Goal: Task Accomplishment & Management: Manage account settings

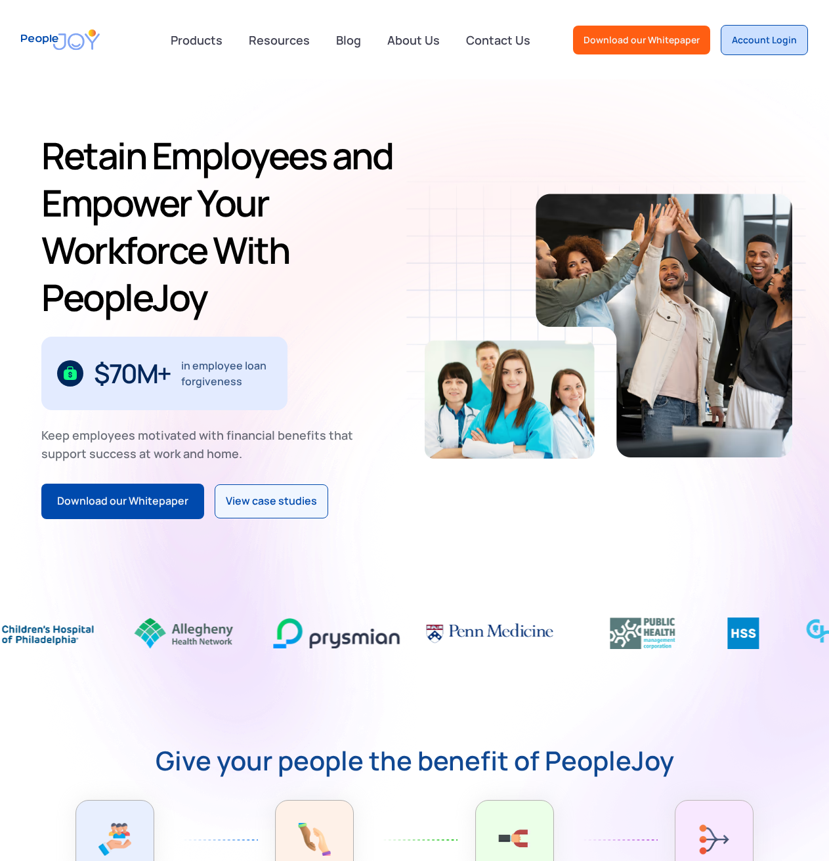
click at [754, 39] on div "Account Login" at bounding box center [764, 39] width 65 height 13
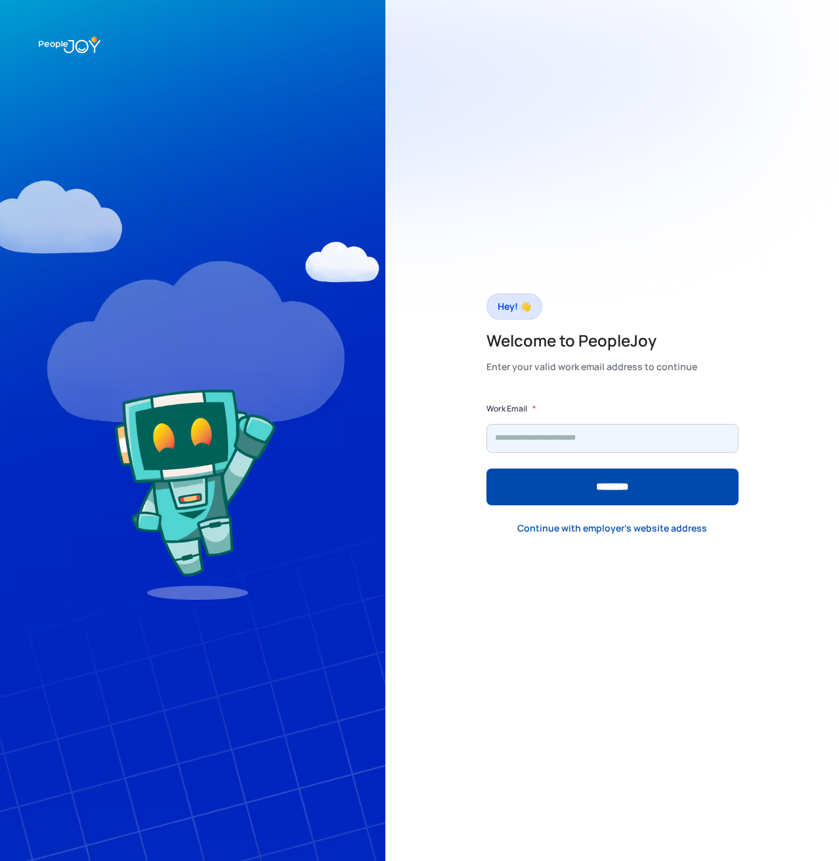
click at [508, 430] on input "Form" at bounding box center [612, 438] width 252 height 29
click at [424, 506] on div "Hey! 👋 Welcome to PeopleJoy Enter your valid work email address to continue Wor…" at bounding box center [612, 430] width 454 height 861
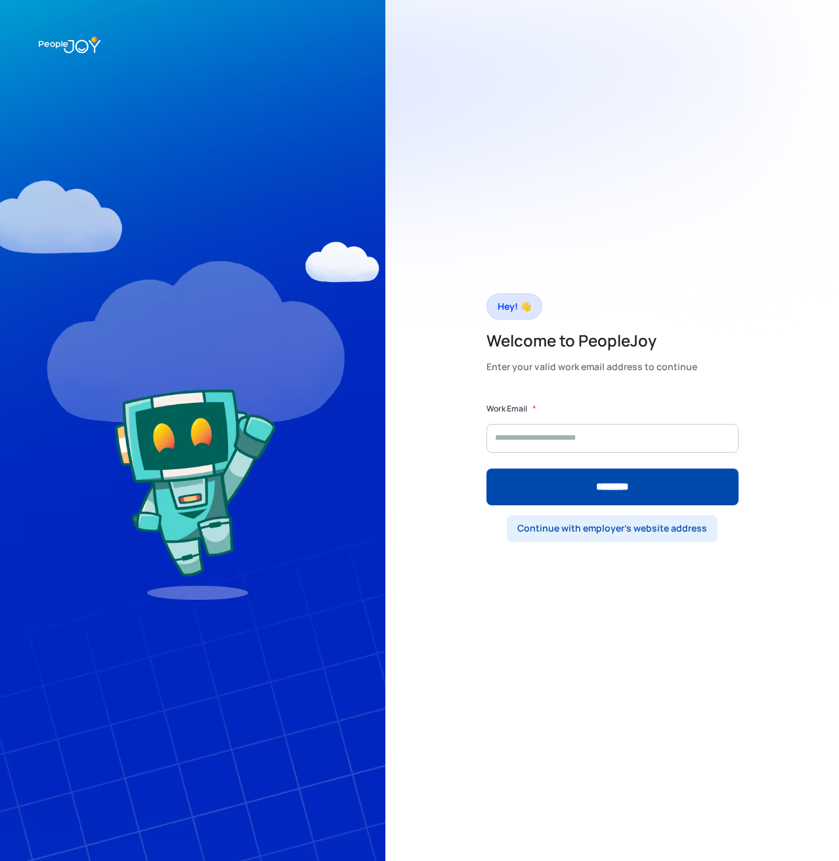
click at [551, 526] on div "Continue with employer's website address" at bounding box center [612, 528] width 190 height 13
click at [563, 523] on div "Continue with your work email instead" at bounding box center [612, 528] width 171 height 13
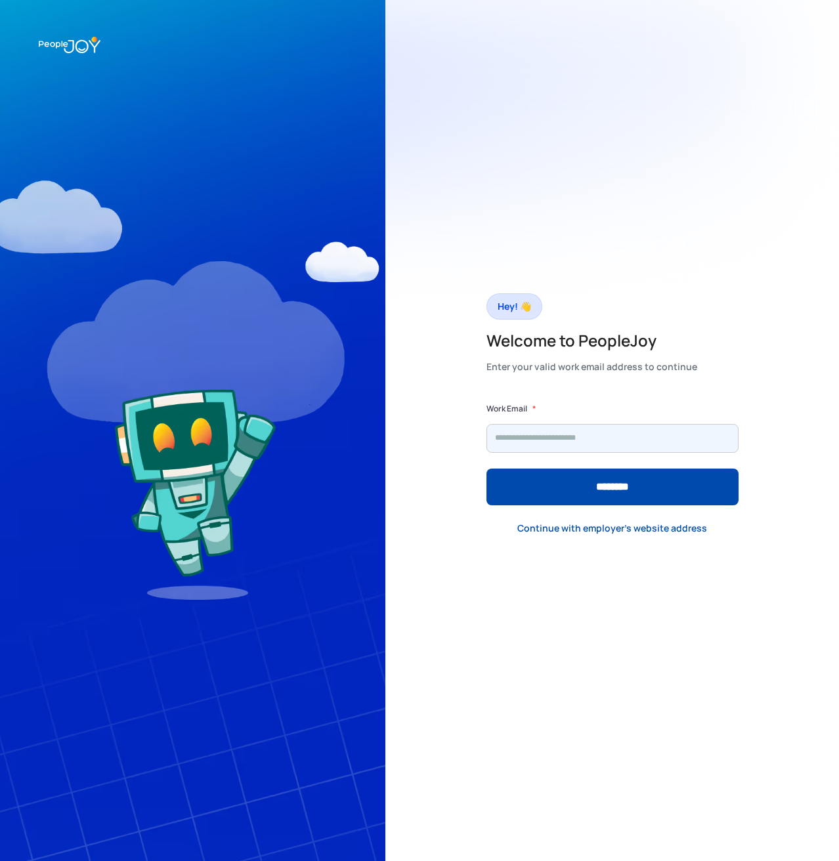
click at [579, 441] on input "Form" at bounding box center [612, 438] width 252 height 29
type input "********"
